Goal: Information Seeking & Learning: Check status

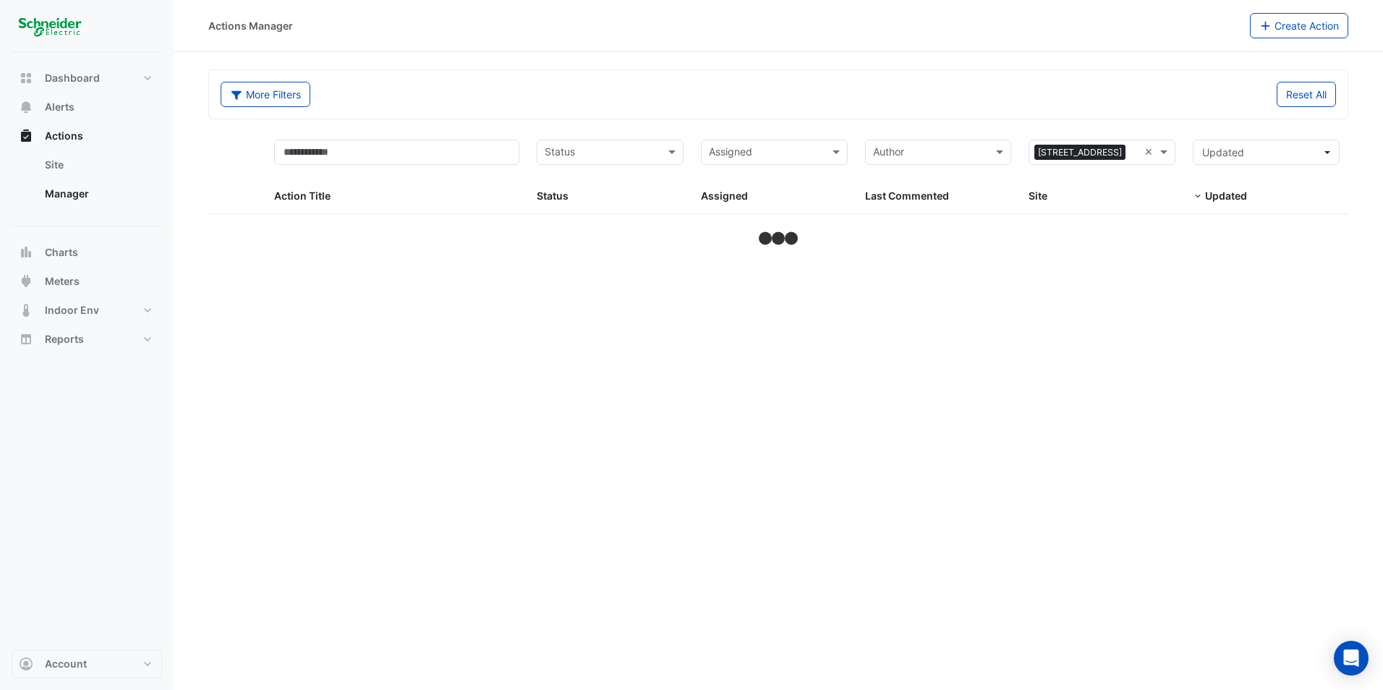
select select "**"
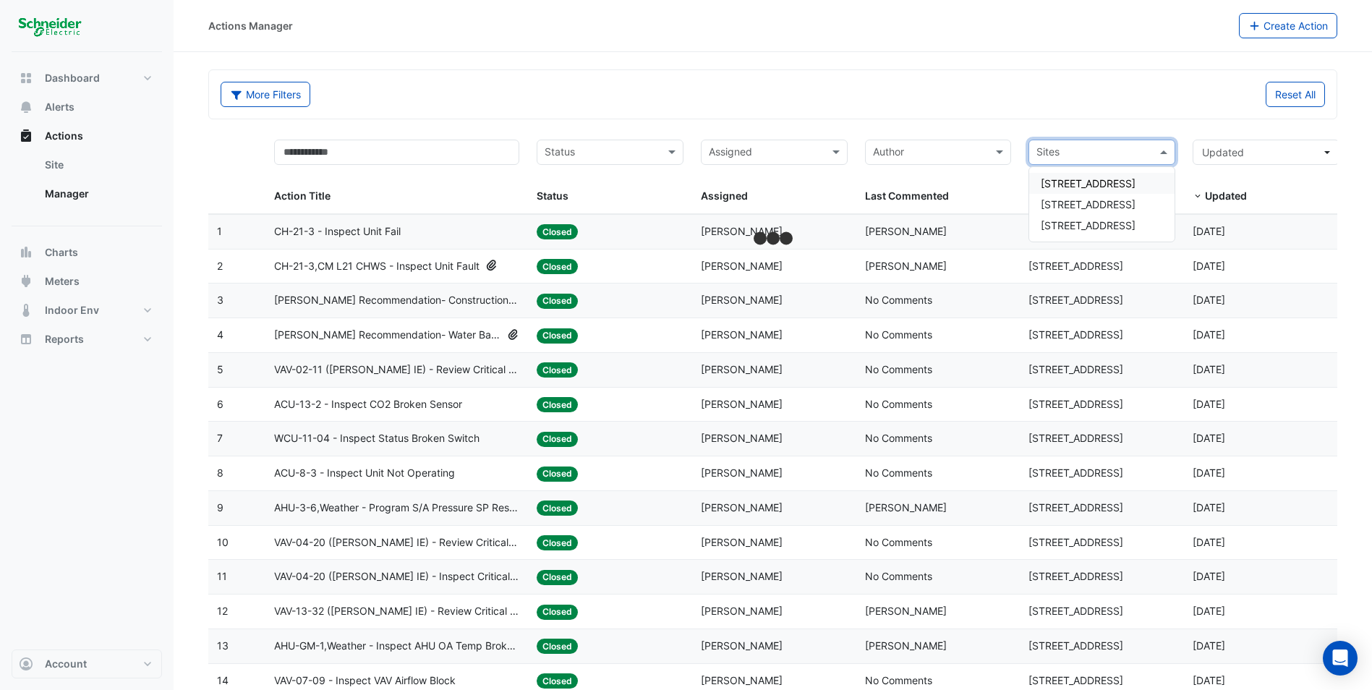
click at [1158, 152] on span at bounding box center [1165, 152] width 18 height 17
click at [1117, 226] on span "[STREET_ADDRESS]" at bounding box center [1088, 225] width 95 height 12
click at [665, 154] on span at bounding box center [674, 152] width 18 height 17
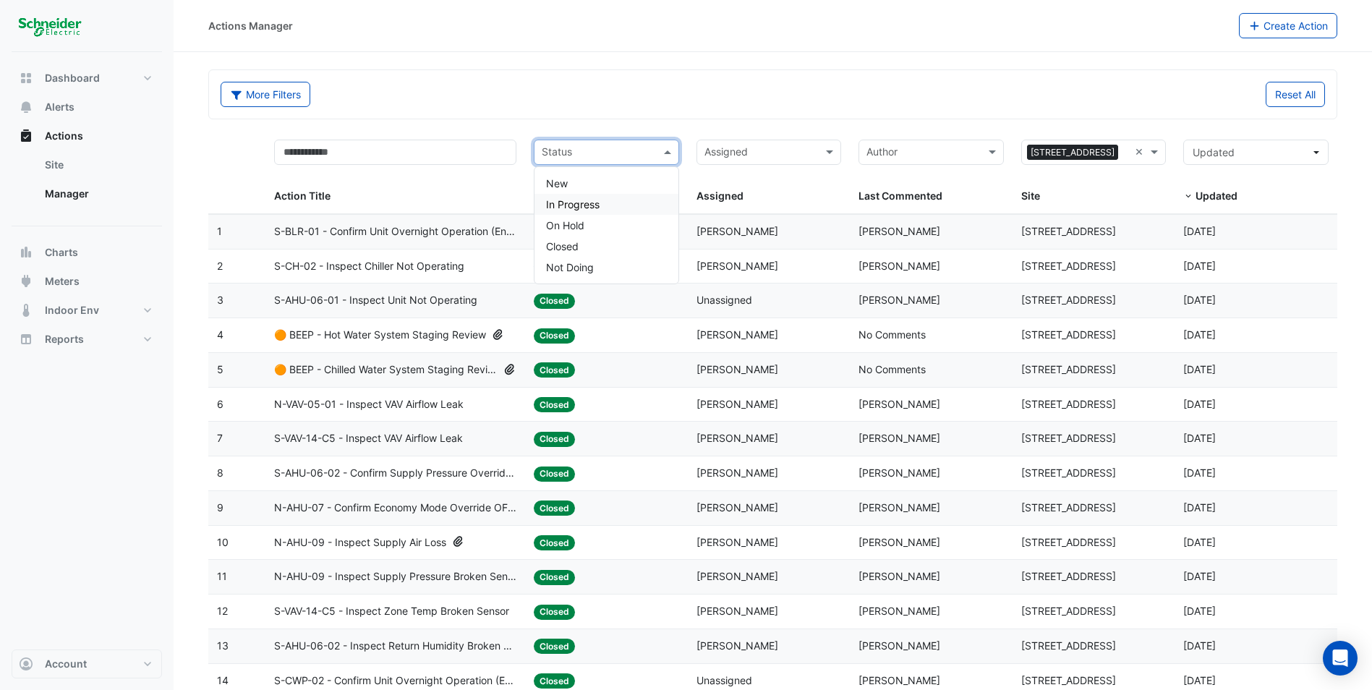
click at [636, 203] on div "In Progress" at bounding box center [606, 204] width 144 height 21
click at [608, 142] on div "× In Progress" at bounding box center [588, 152] width 108 height 23
click at [588, 218] on div "On Hold" at bounding box center [606, 225] width 144 height 21
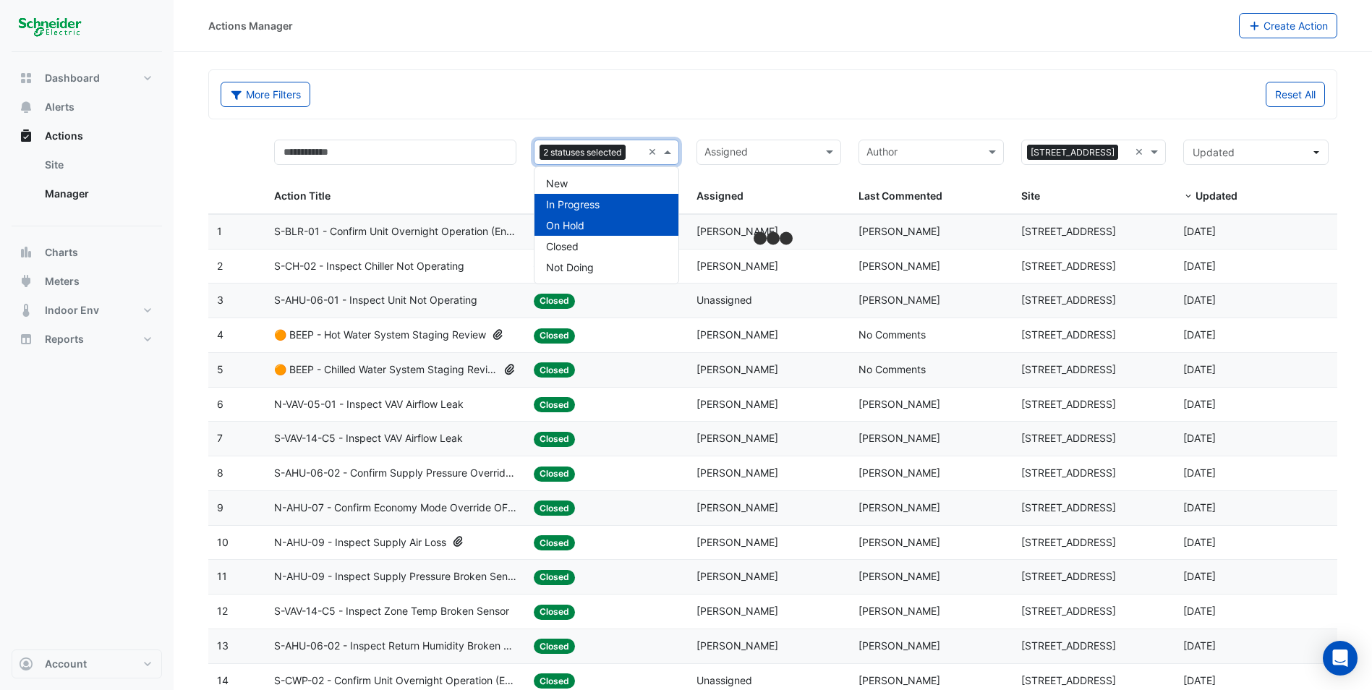
click at [584, 163] on div "2 statuses selected" at bounding box center [588, 152] width 108 height 23
click at [581, 184] on div "New" at bounding box center [606, 183] width 144 height 21
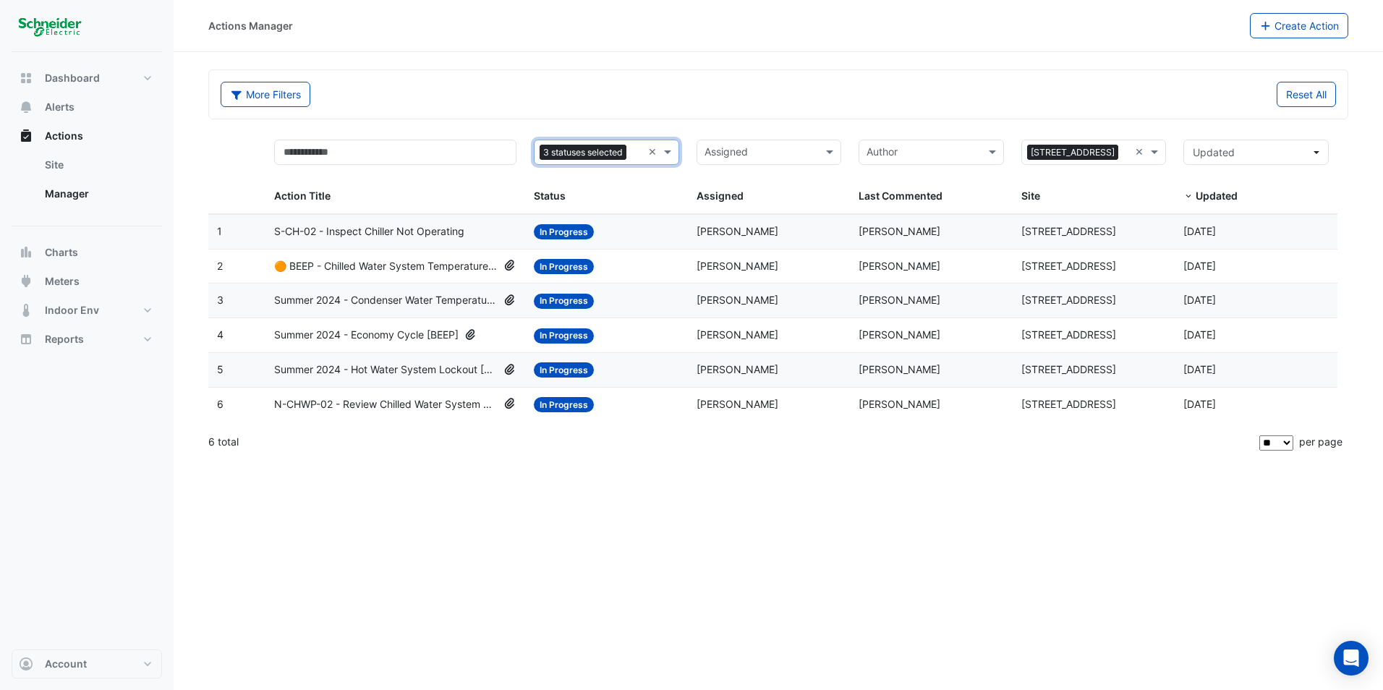
click at [493, 227] on div "S-CH-02 - Inspect Chiller Not Operating" at bounding box center [395, 231] width 242 height 17
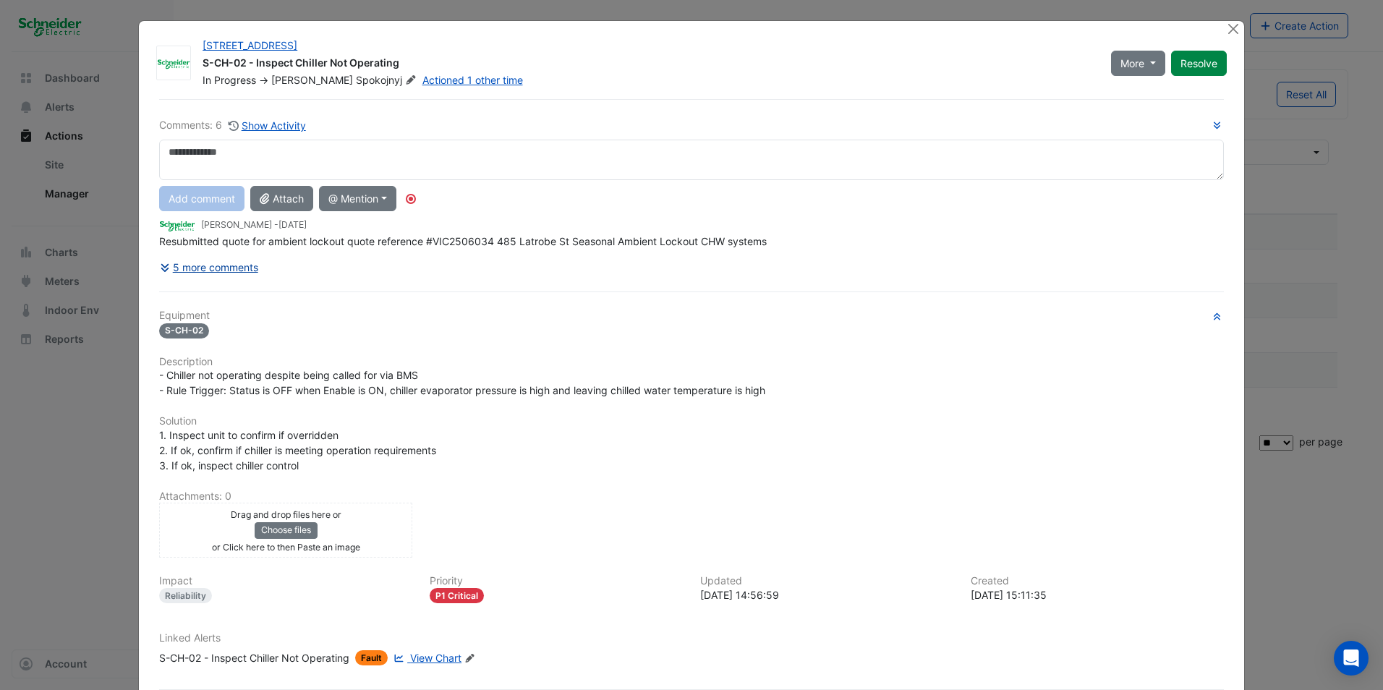
click at [197, 268] on button "5 more comments" at bounding box center [209, 267] width 100 height 25
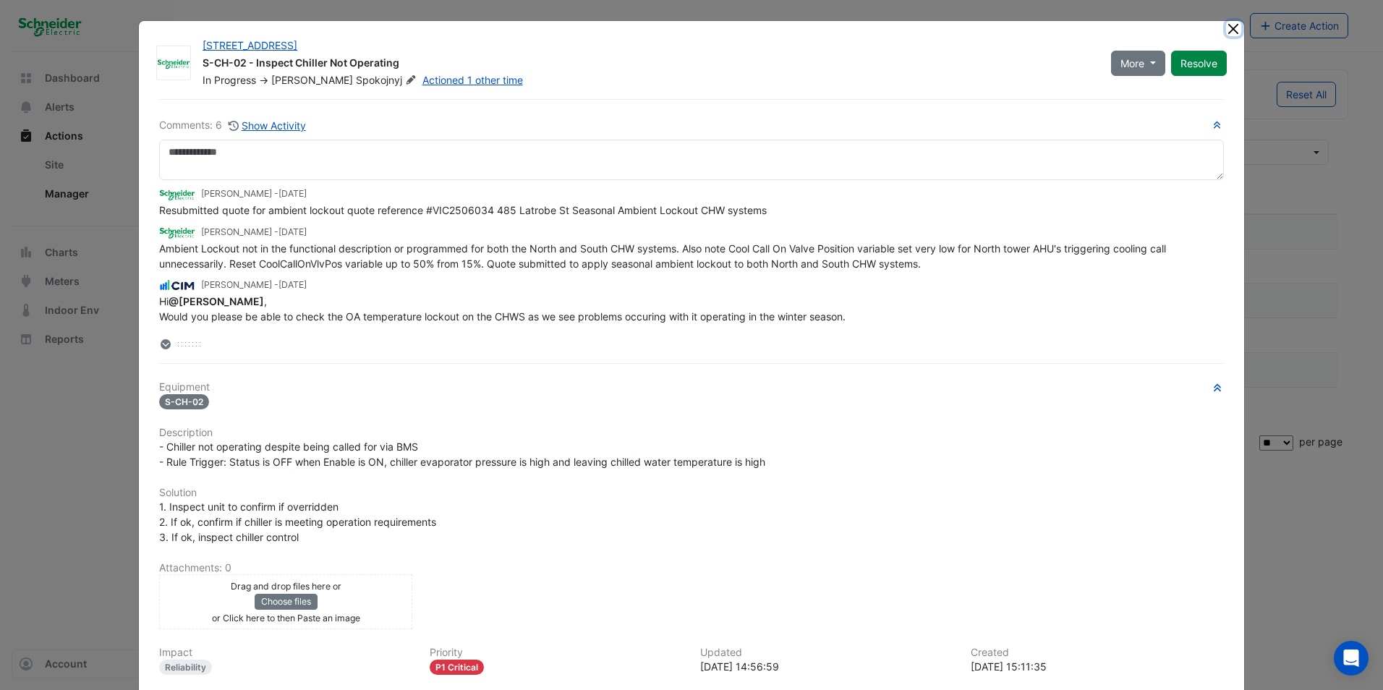
click at [1226, 30] on button "Close" at bounding box center [1233, 28] width 15 height 15
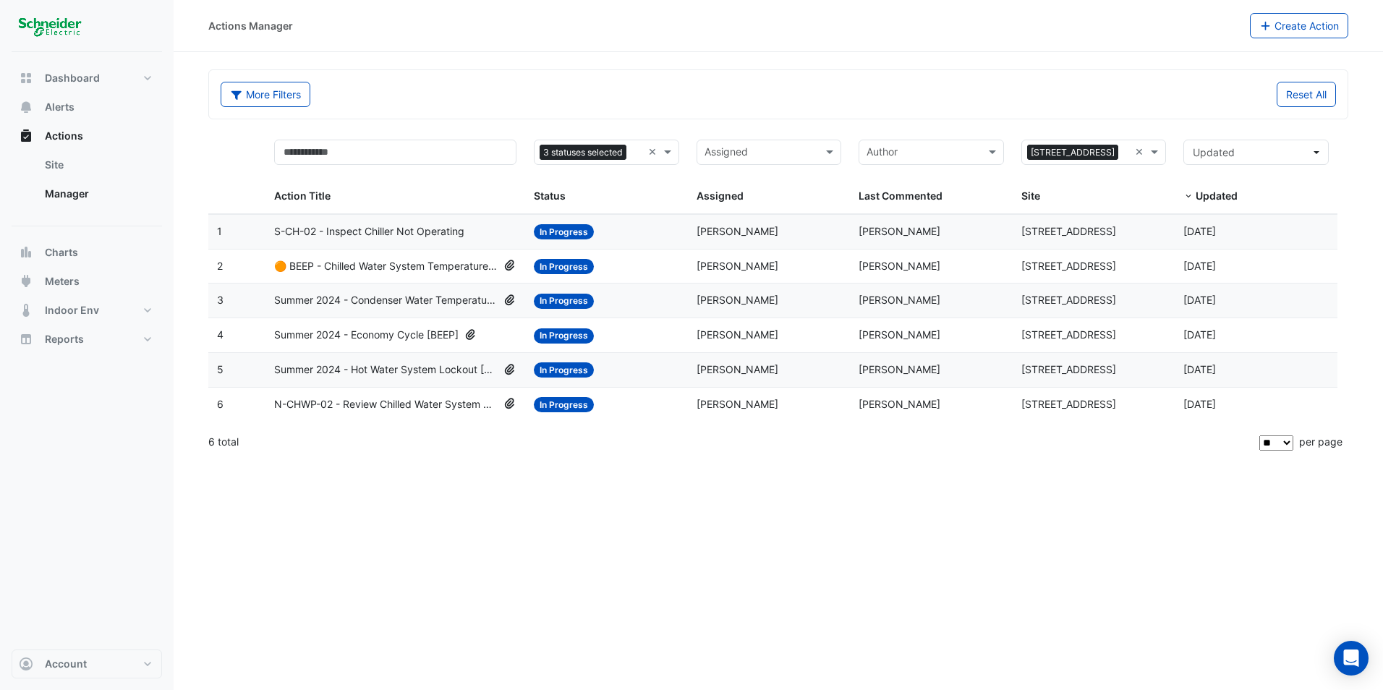
click at [456, 342] on span "Summer 2024 - Economy Cycle [BEEP]" at bounding box center [366, 335] width 184 height 17
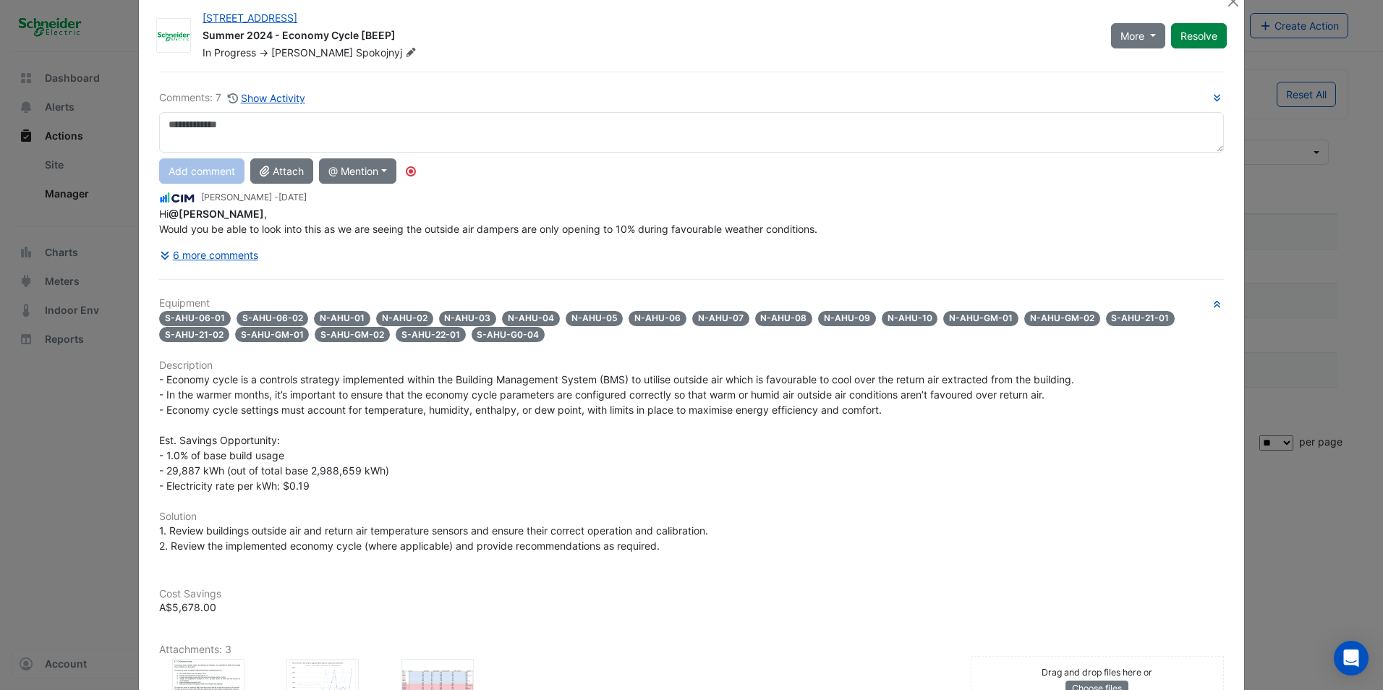
scroll to position [27, 0]
click at [236, 257] on button "6 more comments" at bounding box center [209, 255] width 100 height 25
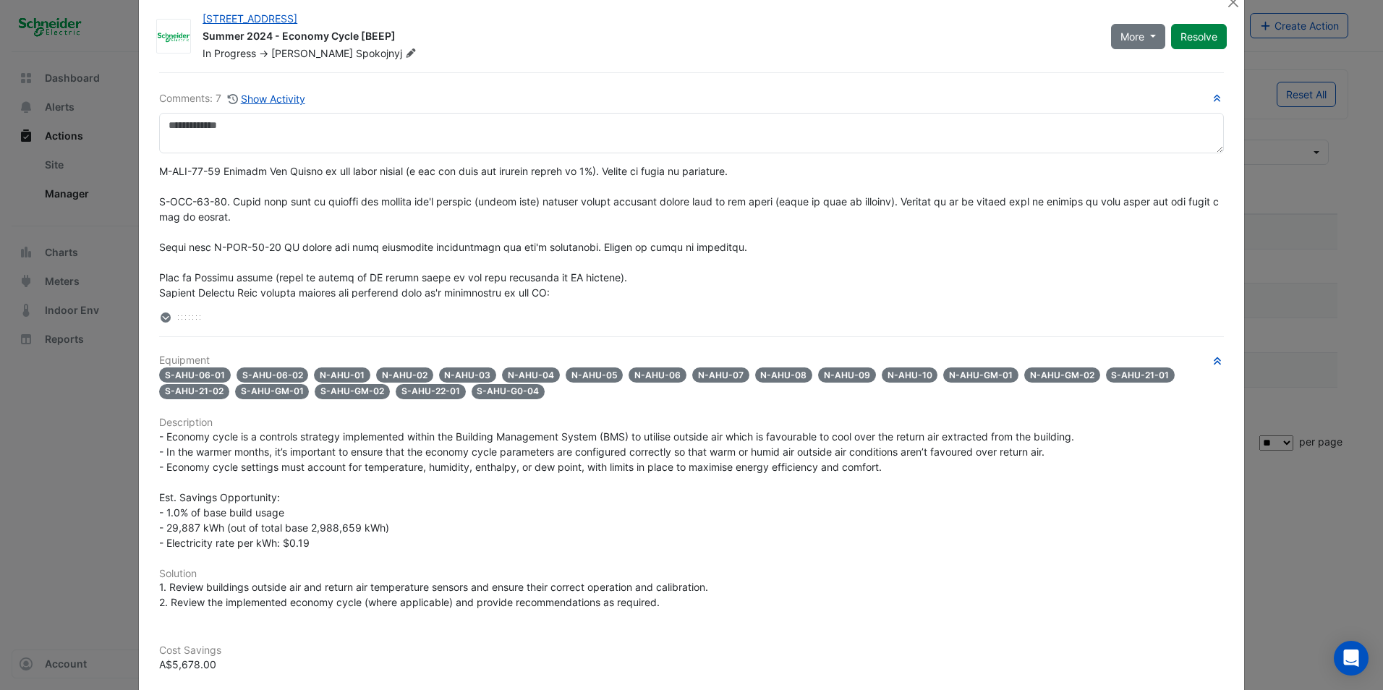
scroll to position [299, 0]
click at [107, 208] on ngb-modal-window "[STREET_ADDRESS] Summer 2024 - Economy Cycle [BEEP] In Progress -> [PERSON_NAME…" at bounding box center [691, 345] width 1383 height 690
click at [1245, 547] on ngb-modal-window "[STREET_ADDRESS] Summer 2024 - Economy Cycle [BEEP] In Progress -> [PERSON_NAME…" at bounding box center [691, 345] width 1383 height 690
click at [1226, 8] on button "Close" at bounding box center [1233, 1] width 15 height 15
